Goal: Use online tool/utility: Use online tool/utility

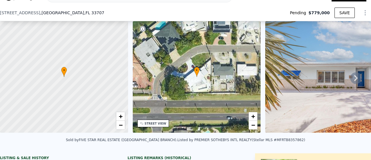
scroll to position [71, 0]
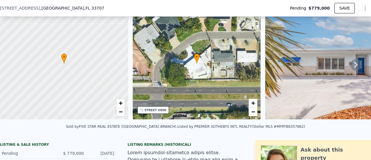
click at [351, 63] on icon at bounding box center [356, 65] width 12 height 12
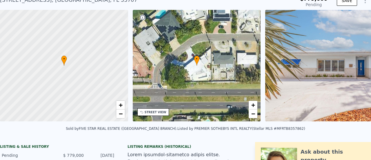
scroll to position [0, 135]
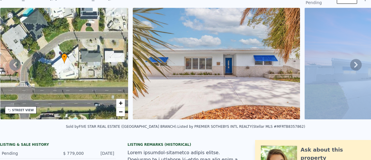
click at [354, 65] on icon at bounding box center [355, 65] width 3 height 6
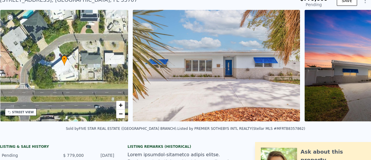
scroll to position [0, 265]
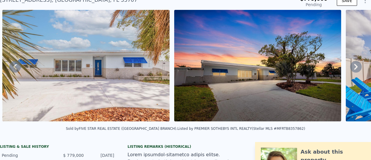
click at [354, 65] on icon at bounding box center [355, 67] width 3 height 6
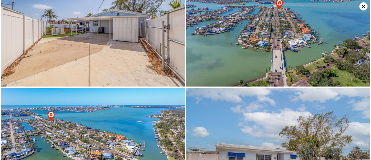
scroll to position [2137, 0]
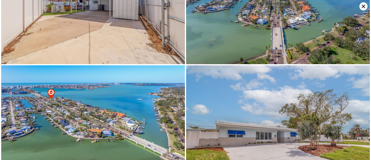
click at [364, 3] on icon at bounding box center [363, 6] width 8 height 8
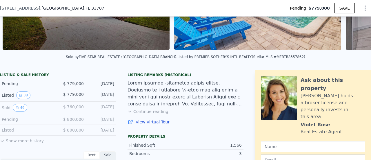
scroll to position [106, 0]
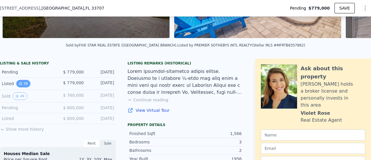
click at [19, 85] on icon "View historical data" at bounding box center [20, 83] width 3 height 3
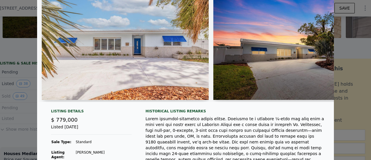
scroll to position [0, 0]
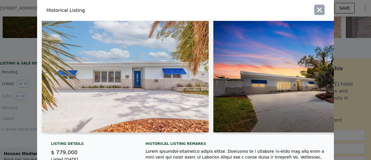
click at [316, 13] on icon "button" at bounding box center [319, 10] width 8 height 8
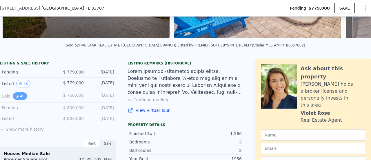
click at [20, 98] on button "49" at bounding box center [20, 96] width 14 height 8
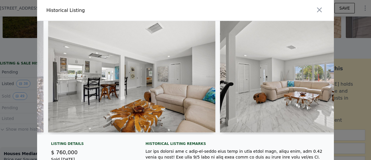
scroll to position [12, 0]
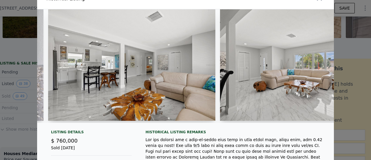
type input "$ 656,000"
type input "-$ 75,376"
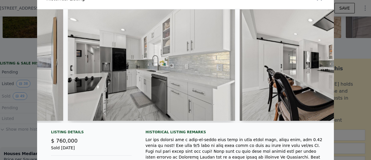
scroll to position [0, 1988]
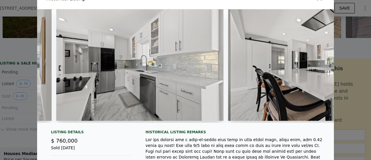
drag, startPoint x: 131, startPoint y: 6, endPoint x: 94, endPoint y: 4, distance: 36.8
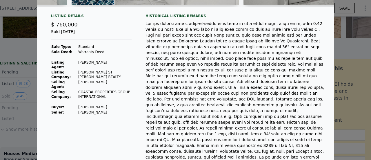
scroll to position [0, 0]
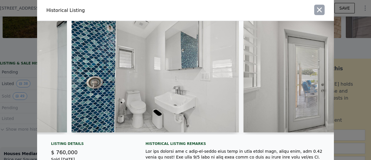
click at [315, 12] on icon "button" at bounding box center [319, 10] width 8 height 8
